Goal: Transaction & Acquisition: Purchase product/service

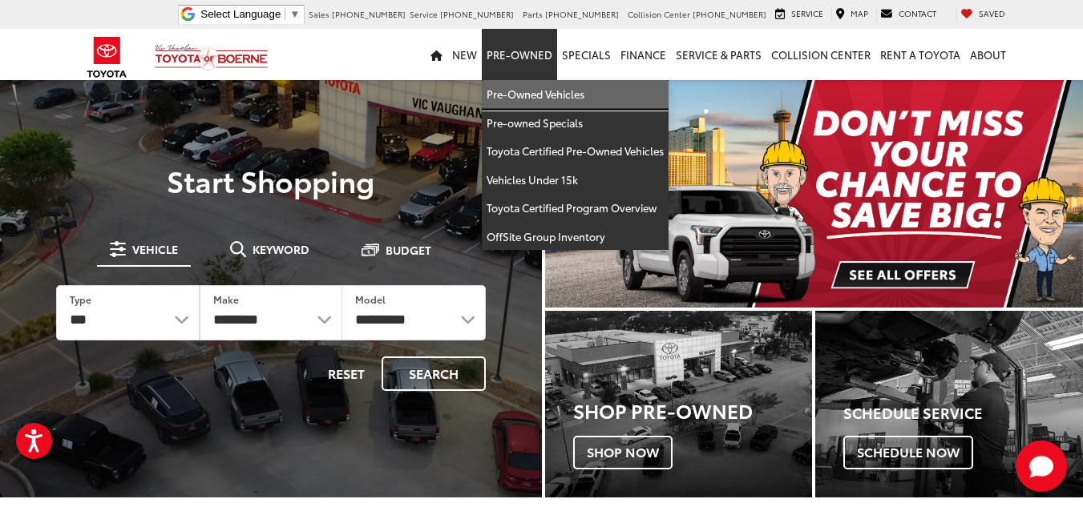
click at [543, 83] on link "Pre-Owned Vehicles" at bounding box center [575, 94] width 187 height 29
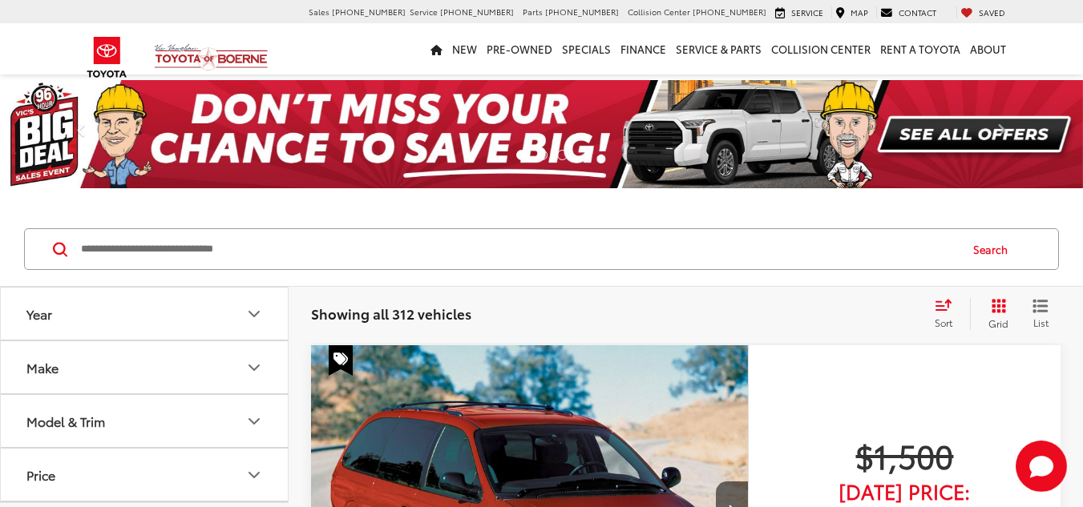
click at [113, 362] on button "Make" at bounding box center [145, 367] width 289 height 52
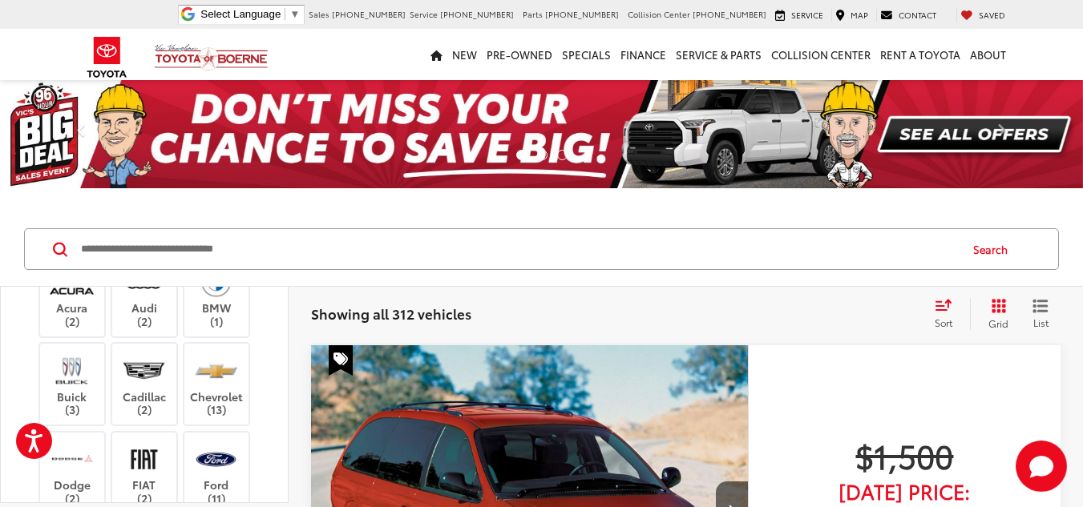
scroll to position [160, 0]
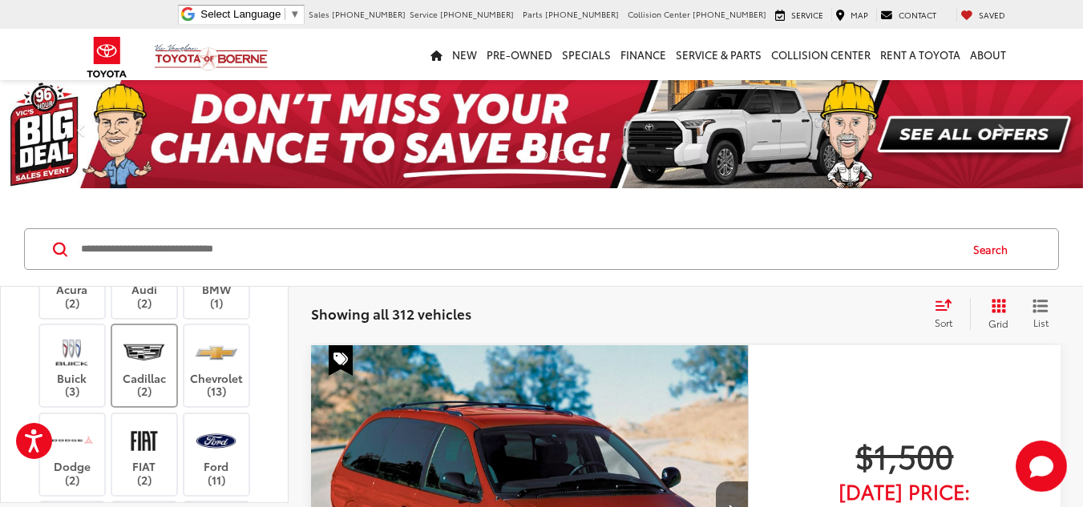
click at [161, 368] on img at bounding box center [144, 352] width 44 height 38
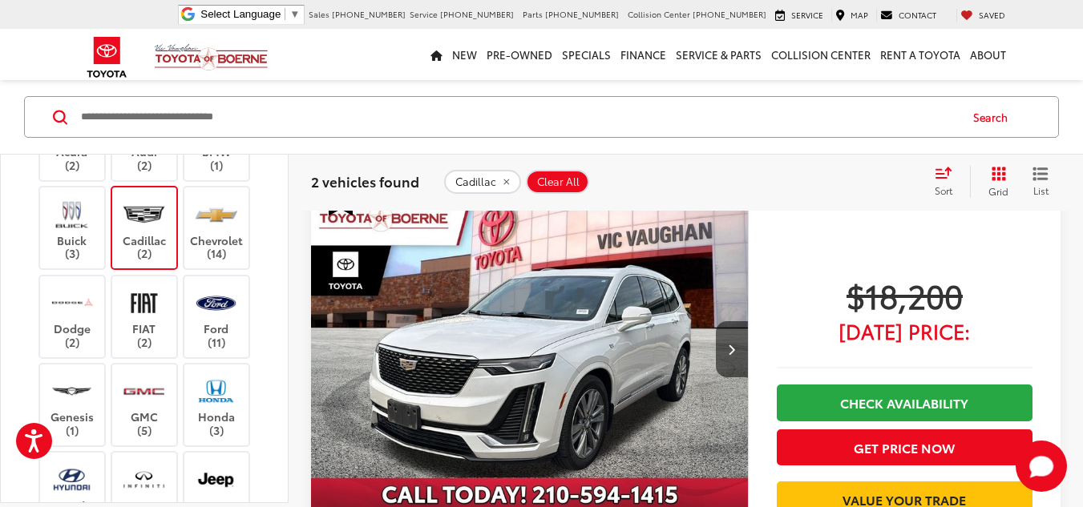
scroll to position [882, 0]
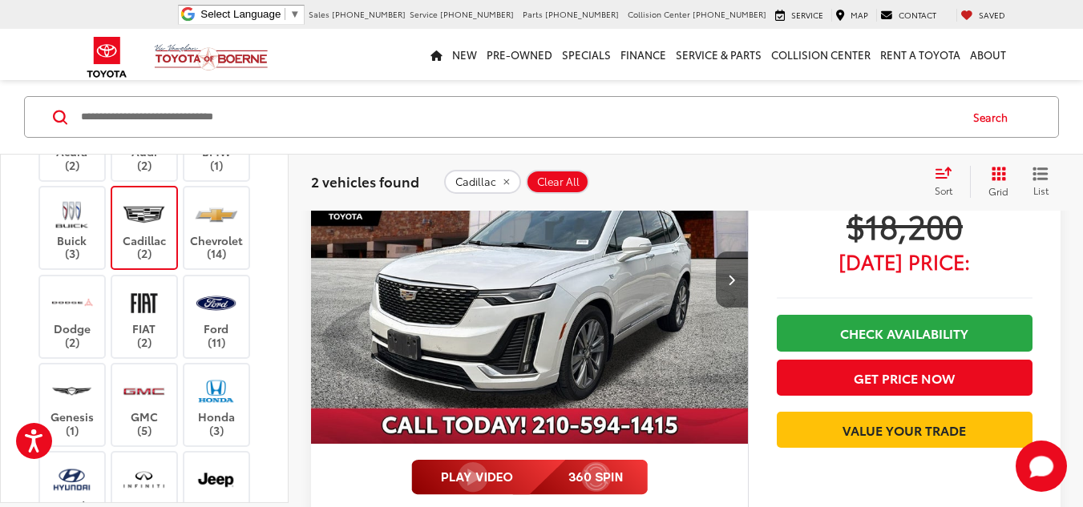
click at [738, 277] on button "Next image" at bounding box center [732, 280] width 32 height 56
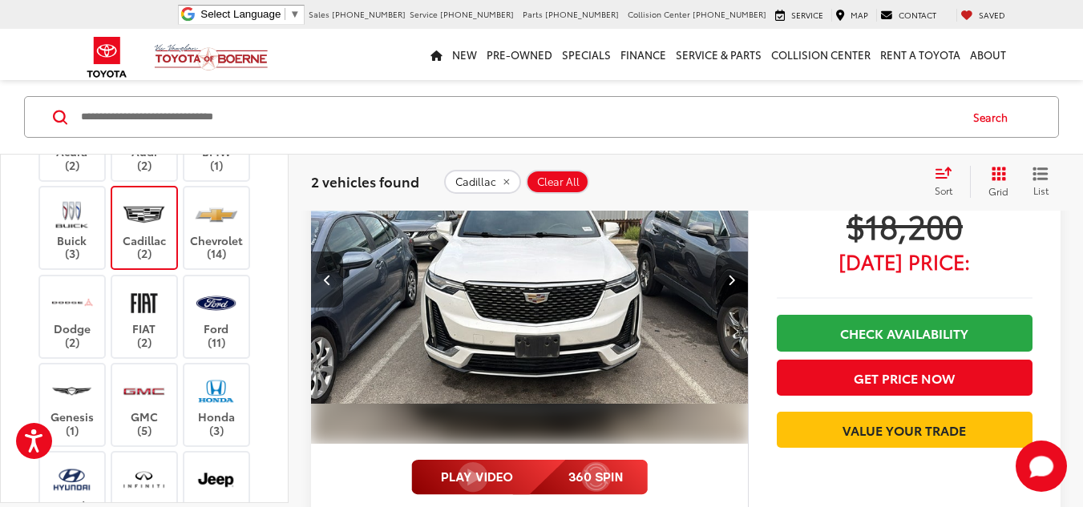
click at [738, 277] on button "Next image" at bounding box center [732, 280] width 32 height 56
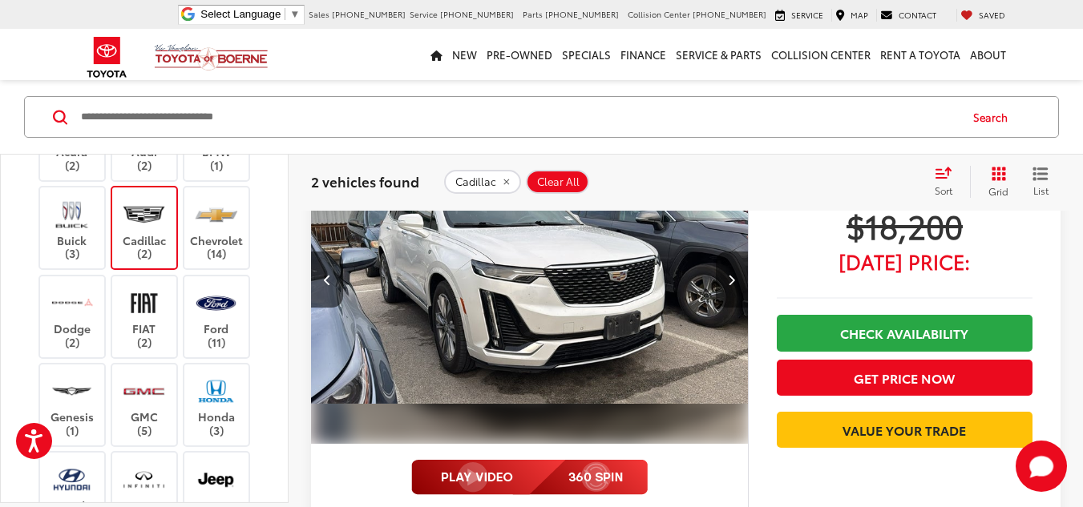
click at [738, 277] on button "Next image" at bounding box center [732, 280] width 32 height 56
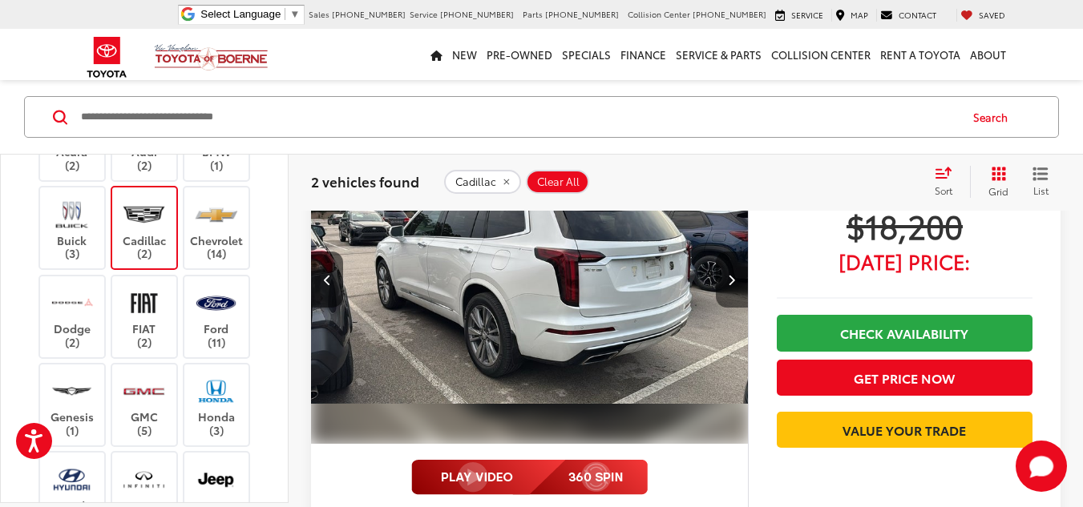
click at [738, 277] on button "Next image" at bounding box center [732, 280] width 32 height 56
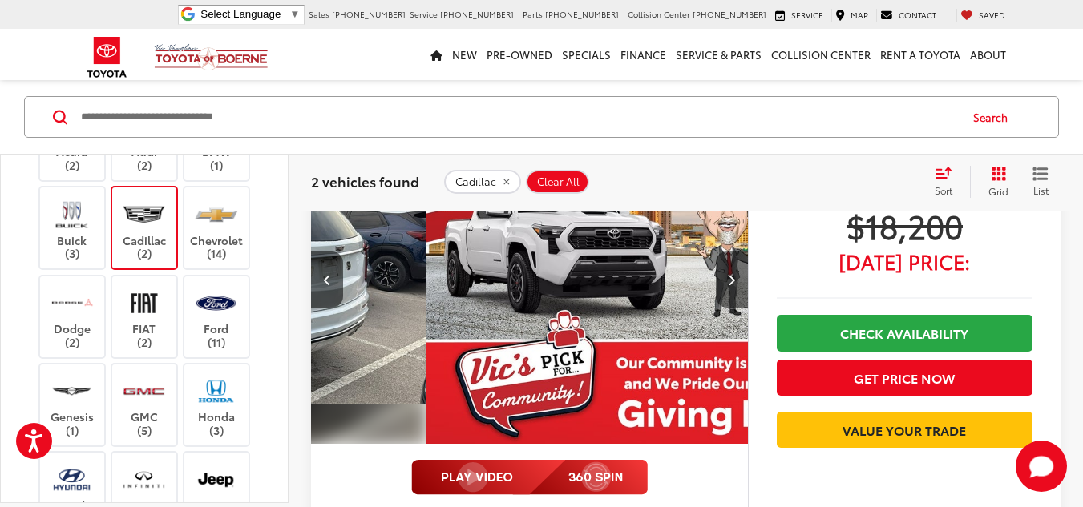
scroll to position [0, 1757]
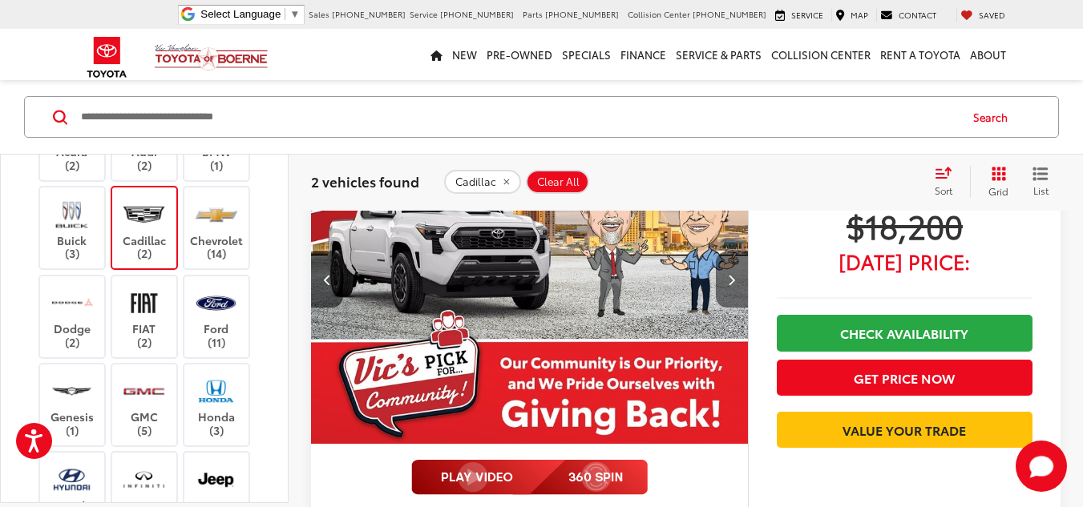
click at [738, 277] on button "Next image" at bounding box center [732, 280] width 32 height 56
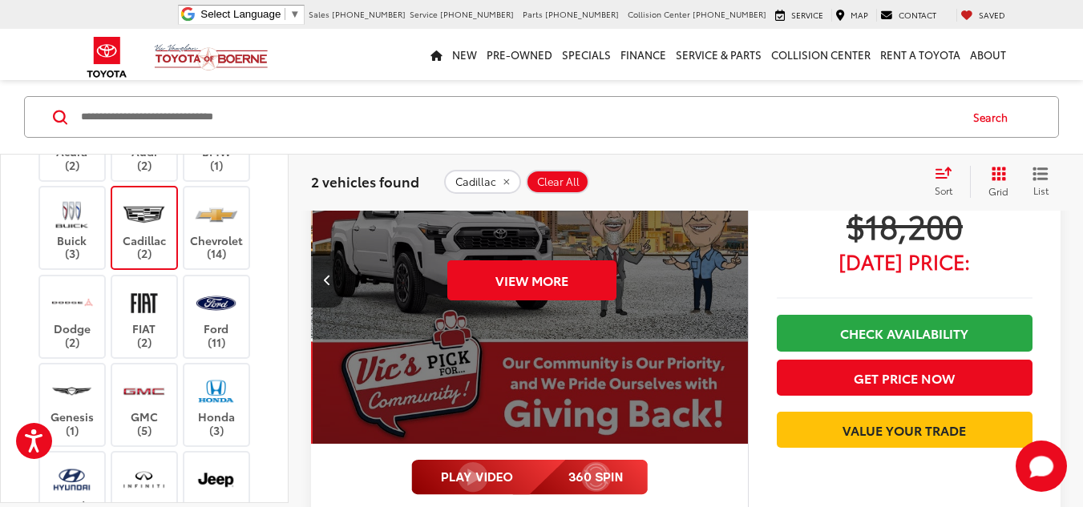
scroll to position [0, 2196]
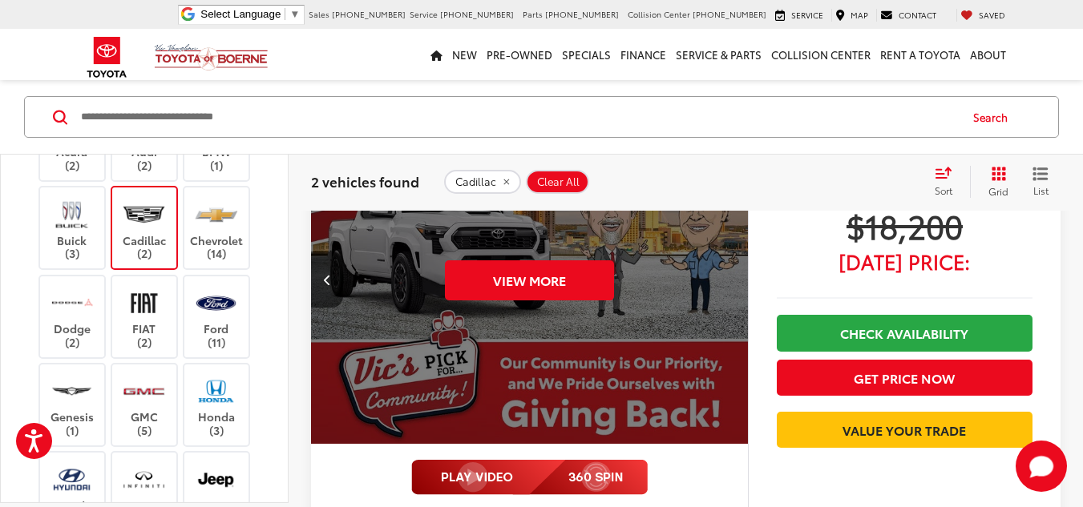
click at [738, 277] on div "View More" at bounding box center [529, 279] width 439 height 329
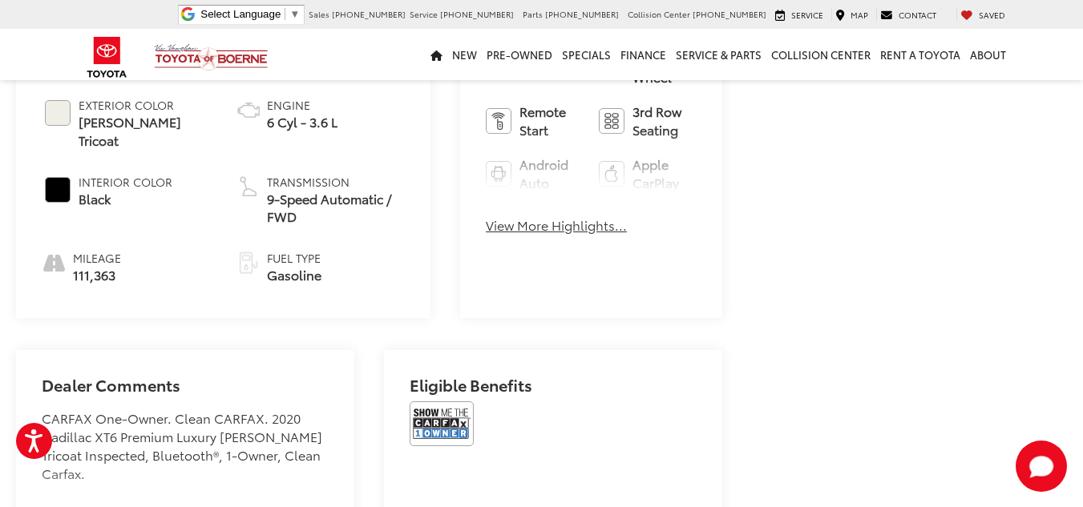
scroll to position [802, 0]
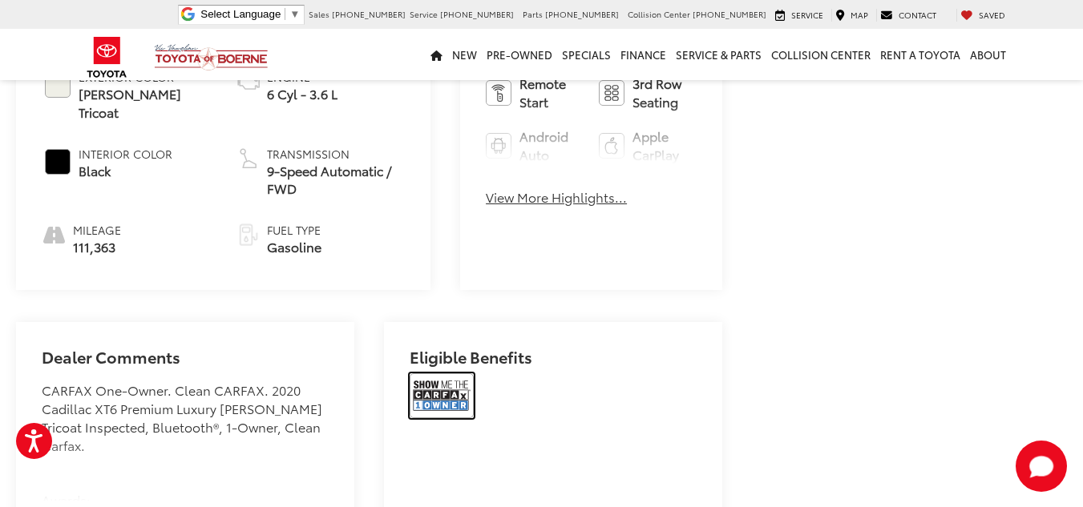
click at [447, 418] on img at bounding box center [442, 396] width 64 height 45
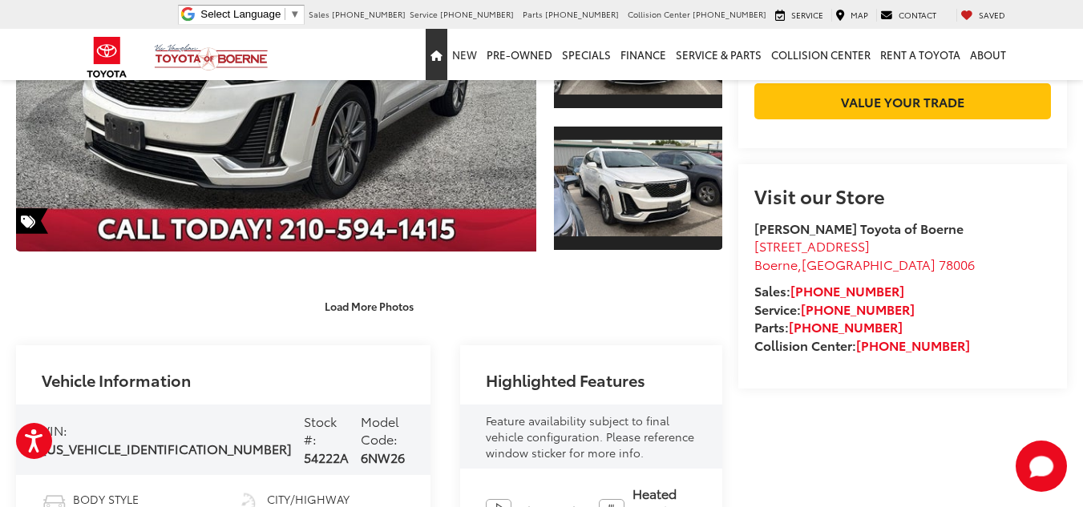
drag, startPoint x: 442, startPoint y: 48, endPoint x: 458, endPoint y: 48, distance: 16.0
click at [442, 48] on link "Home" at bounding box center [437, 54] width 22 height 51
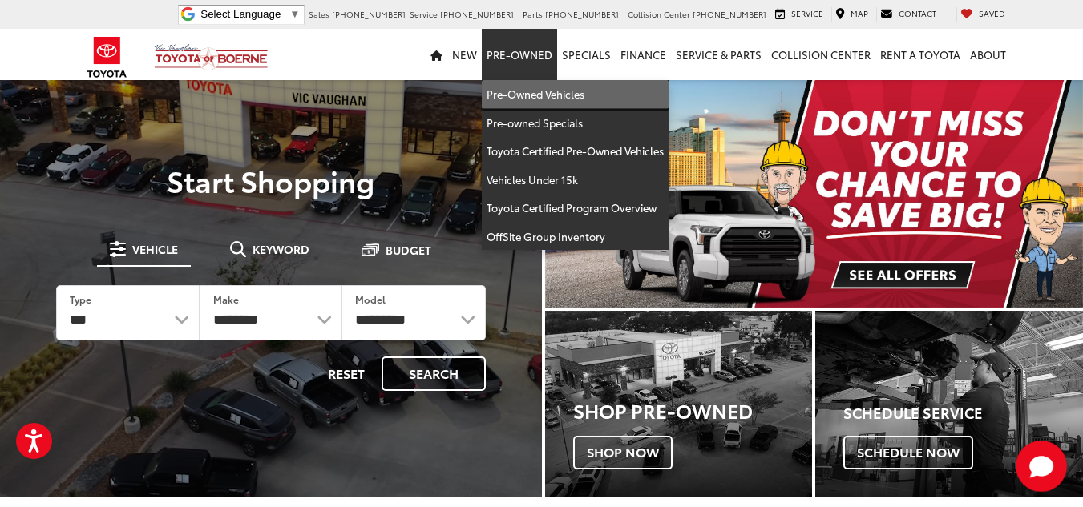
click at [551, 86] on link "Pre-Owned Vehicles" at bounding box center [575, 94] width 187 height 29
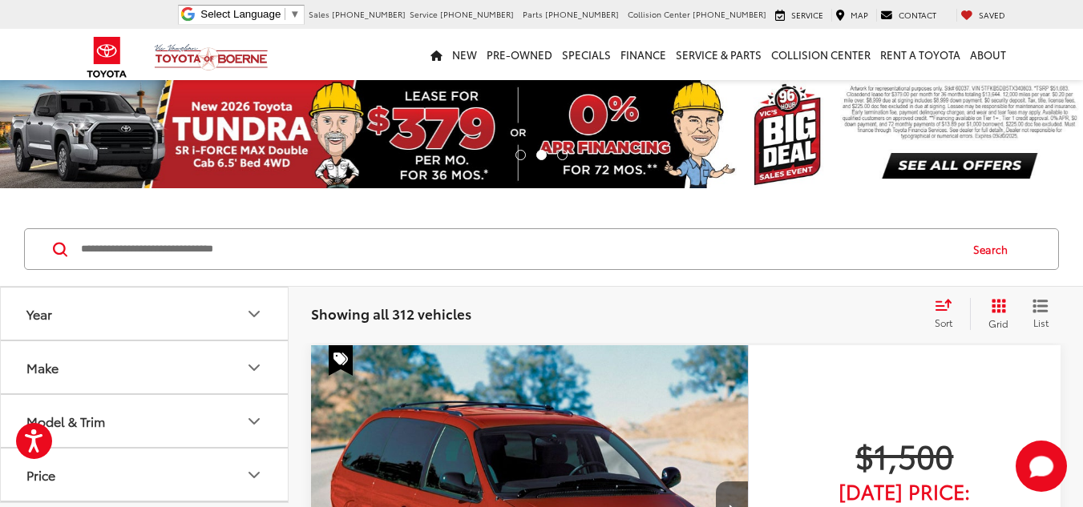
click at [214, 362] on button "Make" at bounding box center [145, 367] width 289 height 52
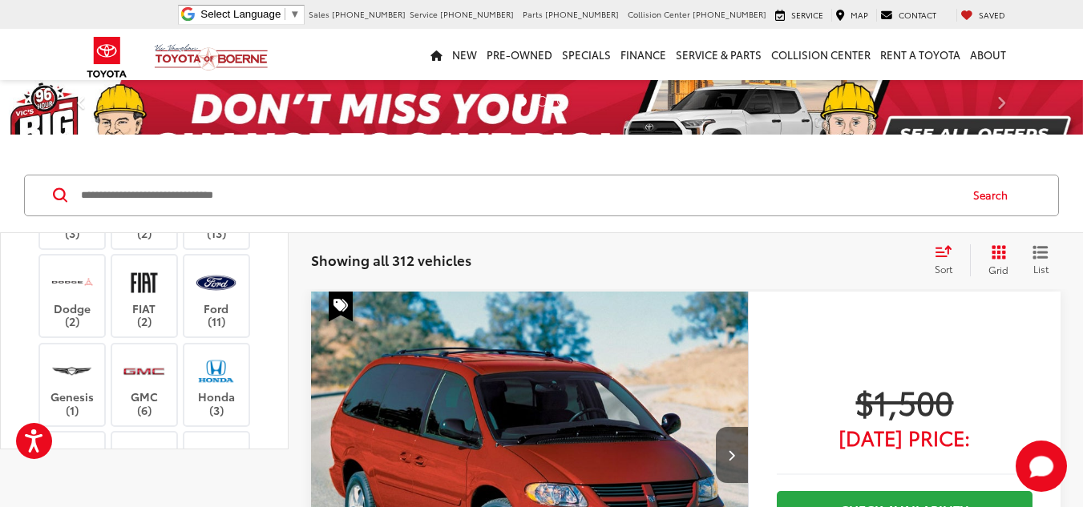
scroll to position [160, 0]
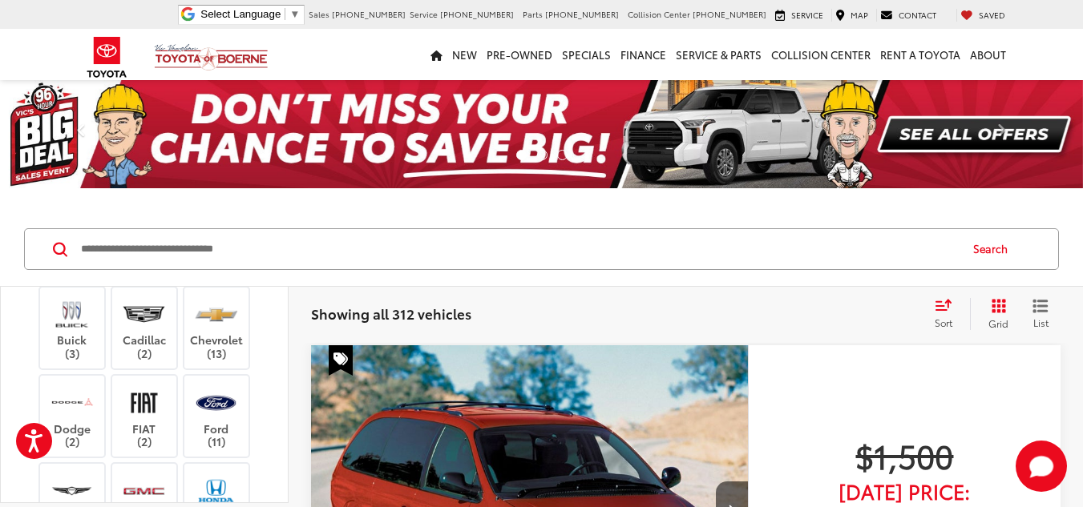
click at [151, 333] on img at bounding box center [144, 315] width 44 height 38
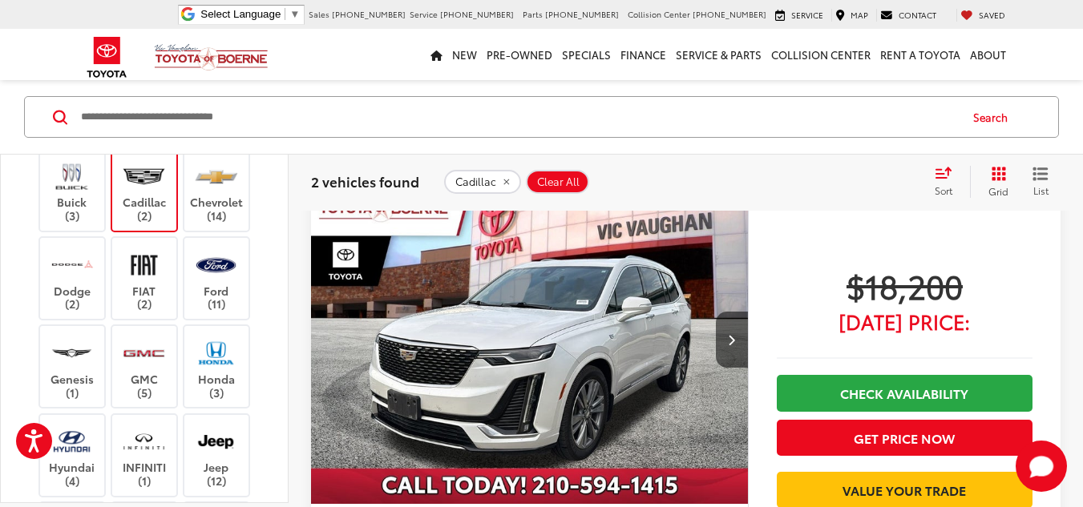
scroll to position [962, 0]
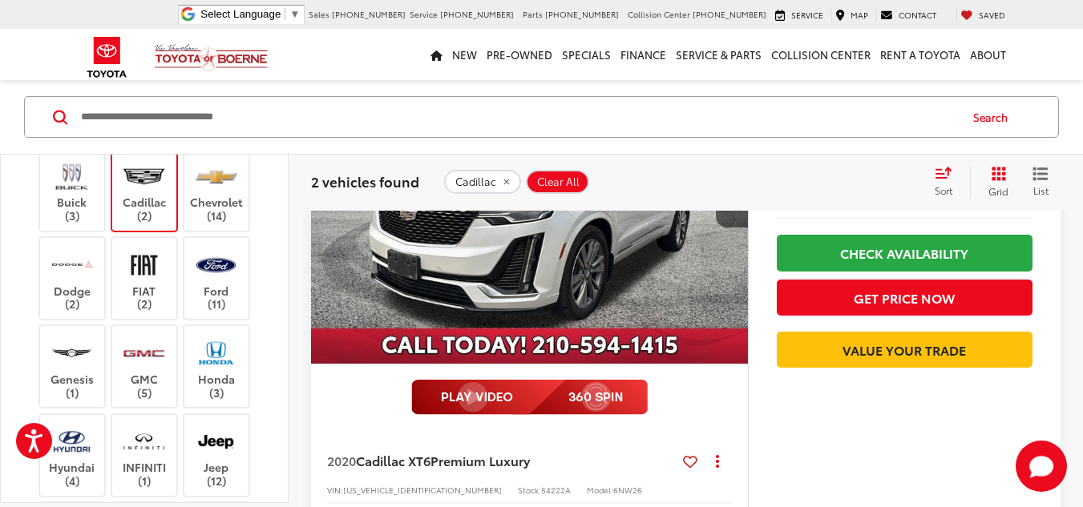
click at [769, 503] on div "$18,200 [DATE] Price: Check Availability Get Price Now Value Your Trade" at bounding box center [904, 314] width 313 height 559
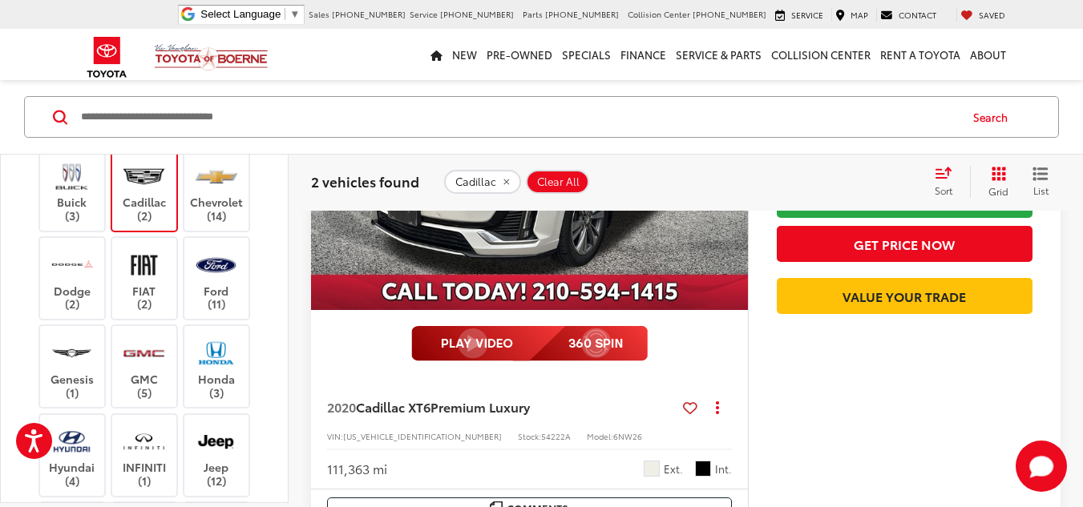
scroll to position [1042, 0]
